Goal: Find specific page/section: Find specific page/section

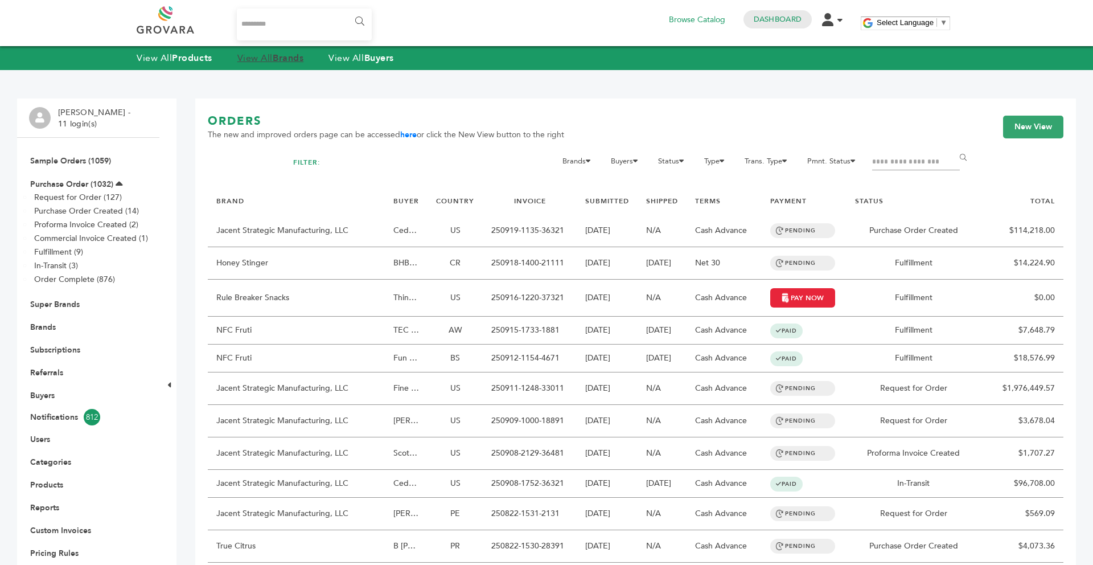
click at [278, 61] on strong "Brands" at bounding box center [288, 58] width 31 height 13
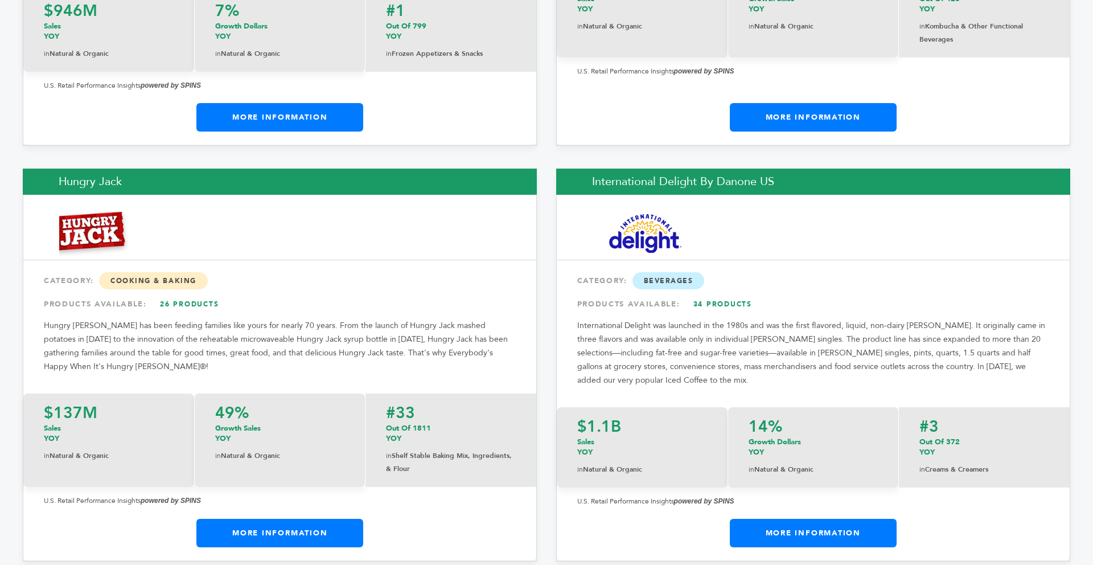
scroll to position [9014, 0]
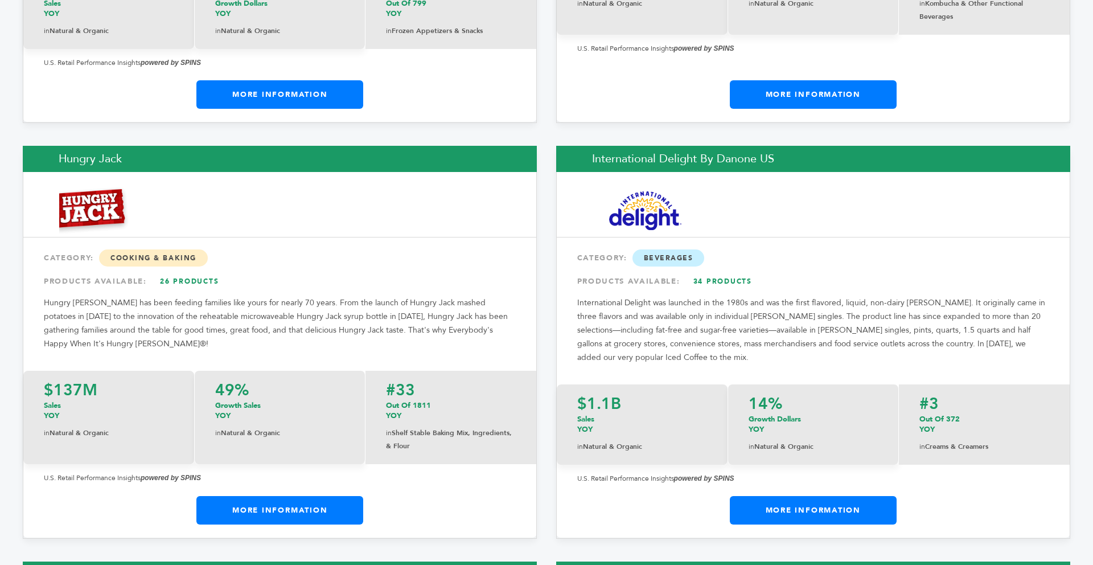
click at [330, 496] on link "More Information" at bounding box center [279, 510] width 167 height 28
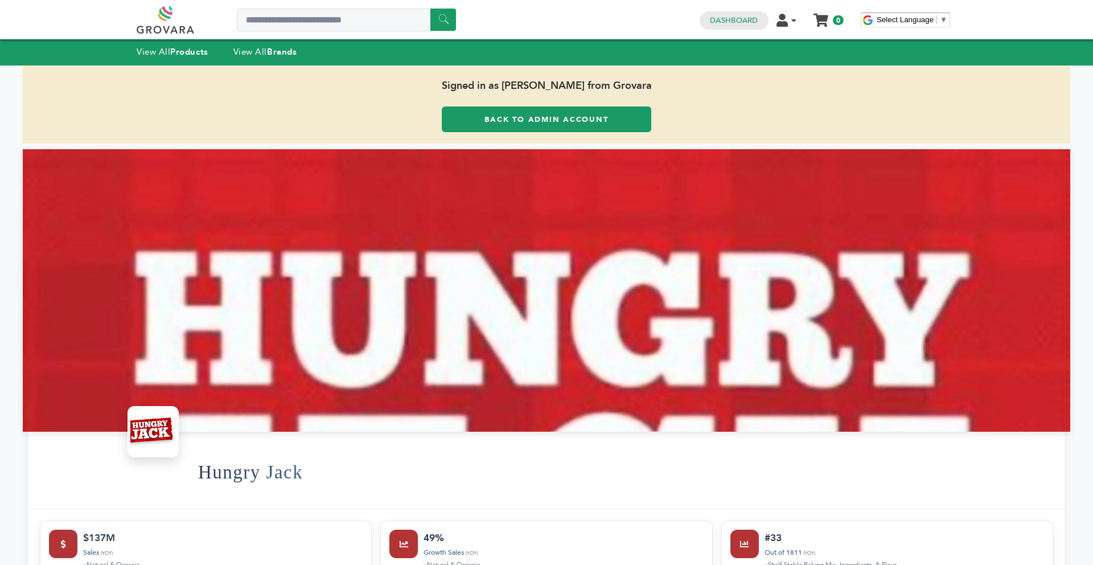
click at [268, 59] on div "View All Products View All Brands" at bounding box center [228, 52] width 183 height 15
click at [265, 57] on link "View All Brands" at bounding box center [265, 51] width 64 height 11
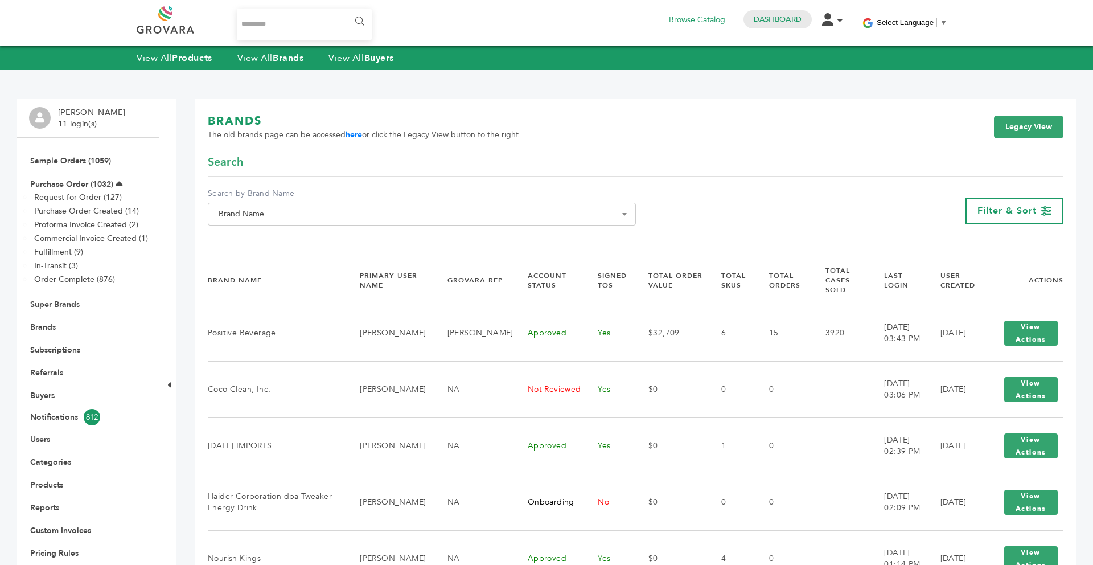
click at [355, 211] on span "Brand Name" at bounding box center [422, 214] width 416 height 16
click at [302, 235] on input "Search" at bounding box center [422, 235] width 422 height 14
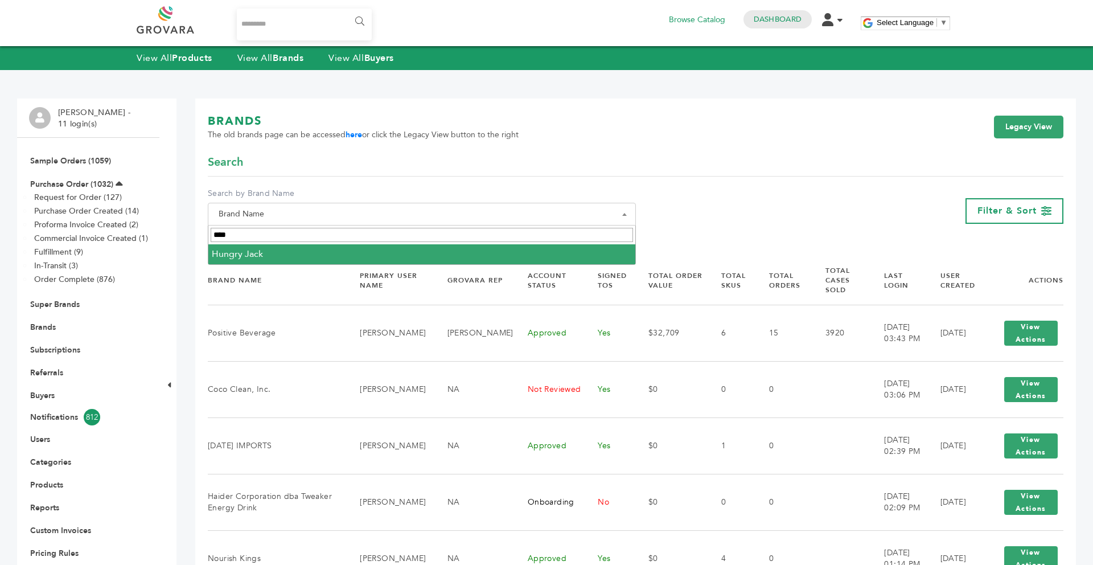
type input "****"
select select "**********"
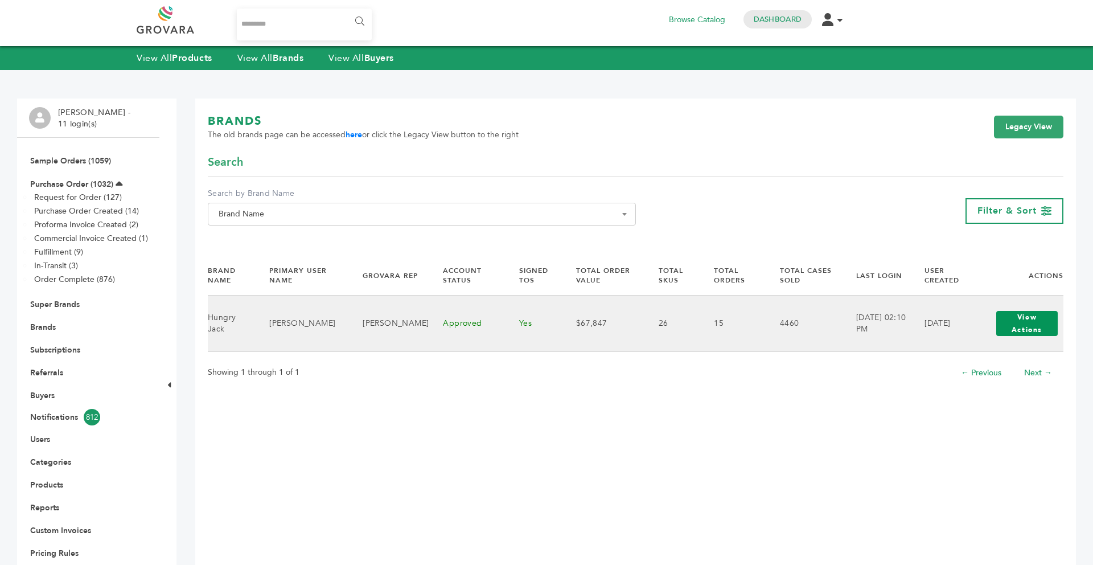
click at [1009, 318] on button "View Actions" at bounding box center [1026, 323] width 61 height 25
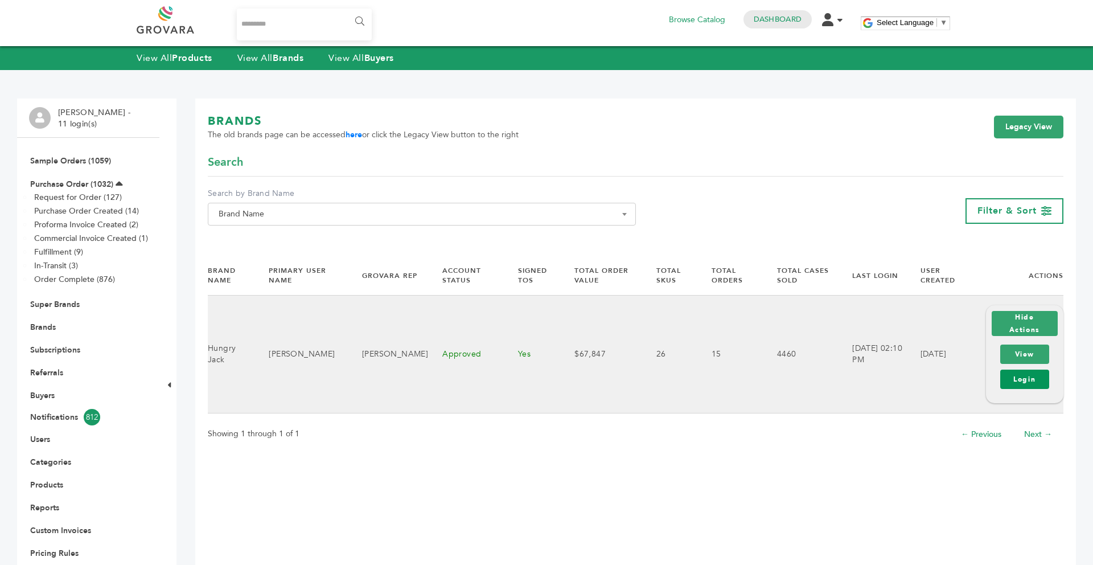
click at [1015, 379] on link "Login" at bounding box center [1024, 378] width 49 height 19
